Goal: Task Accomplishment & Management: Manage account settings

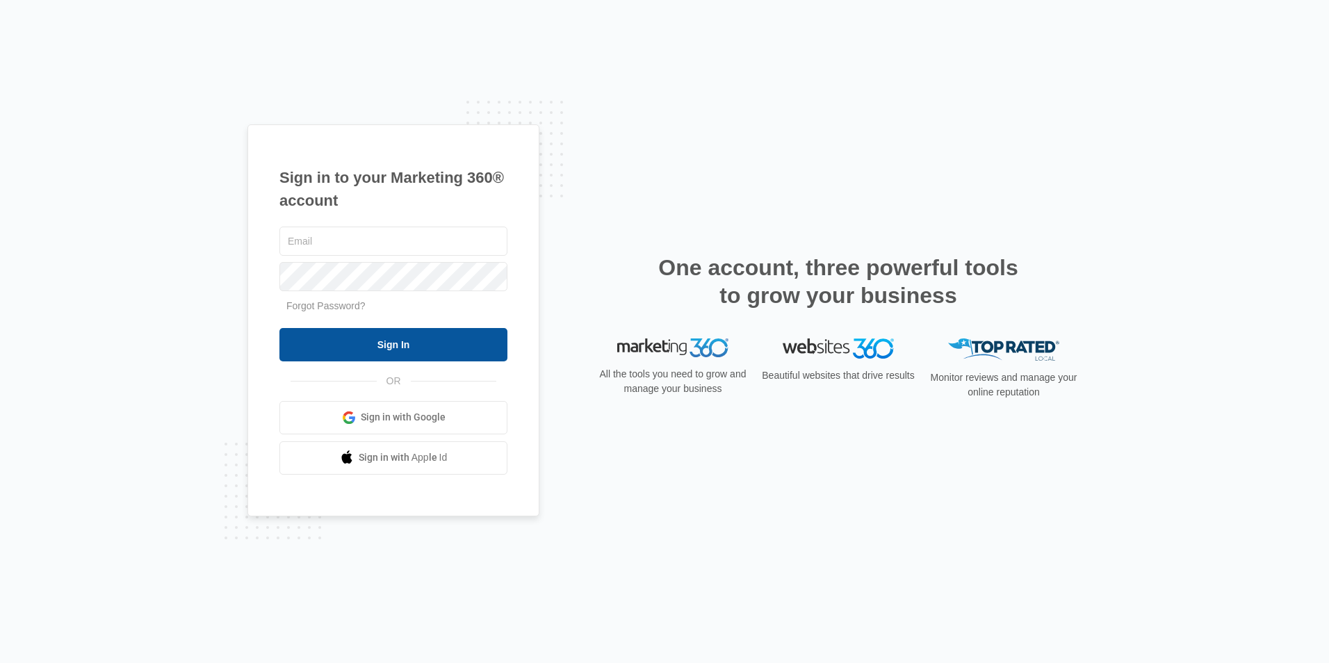
type input "info@angelodavid.com"
click at [402, 343] on input "Sign In" at bounding box center [393, 344] width 228 height 33
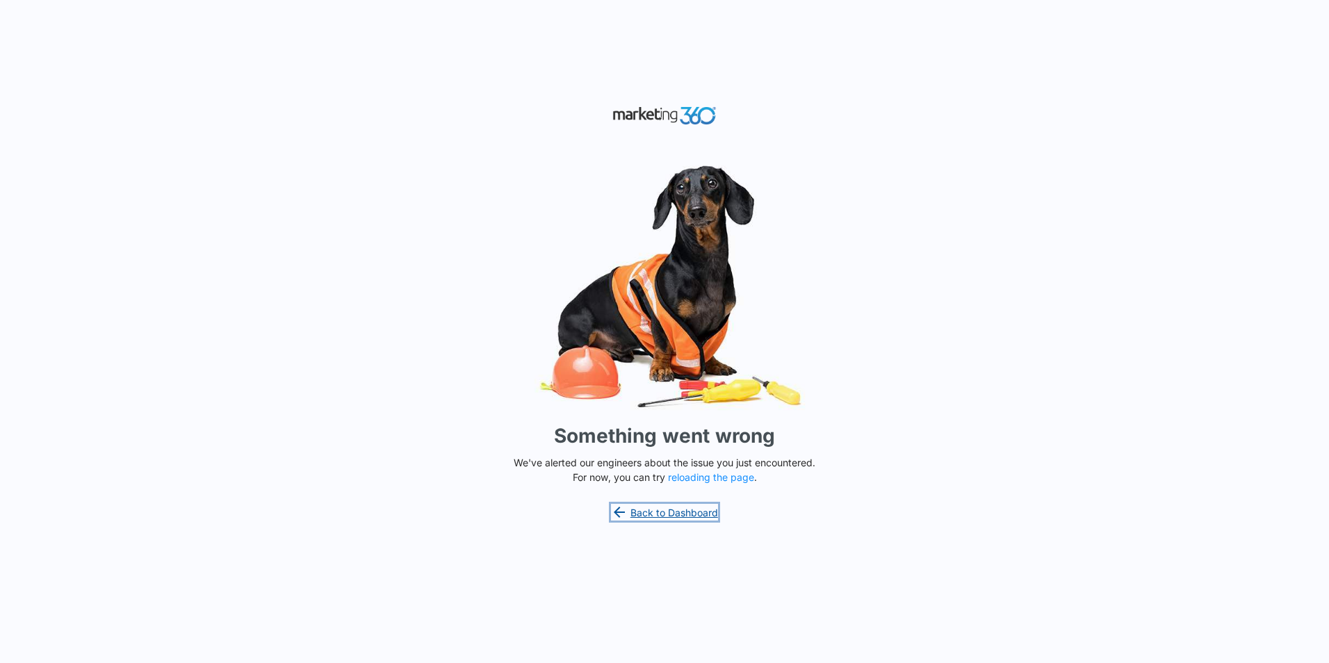
click at [703, 516] on link "Back to Dashboard" at bounding box center [664, 512] width 107 height 17
click at [726, 477] on button "reloading the page" at bounding box center [711, 477] width 86 height 11
